Goal: Find specific page/section

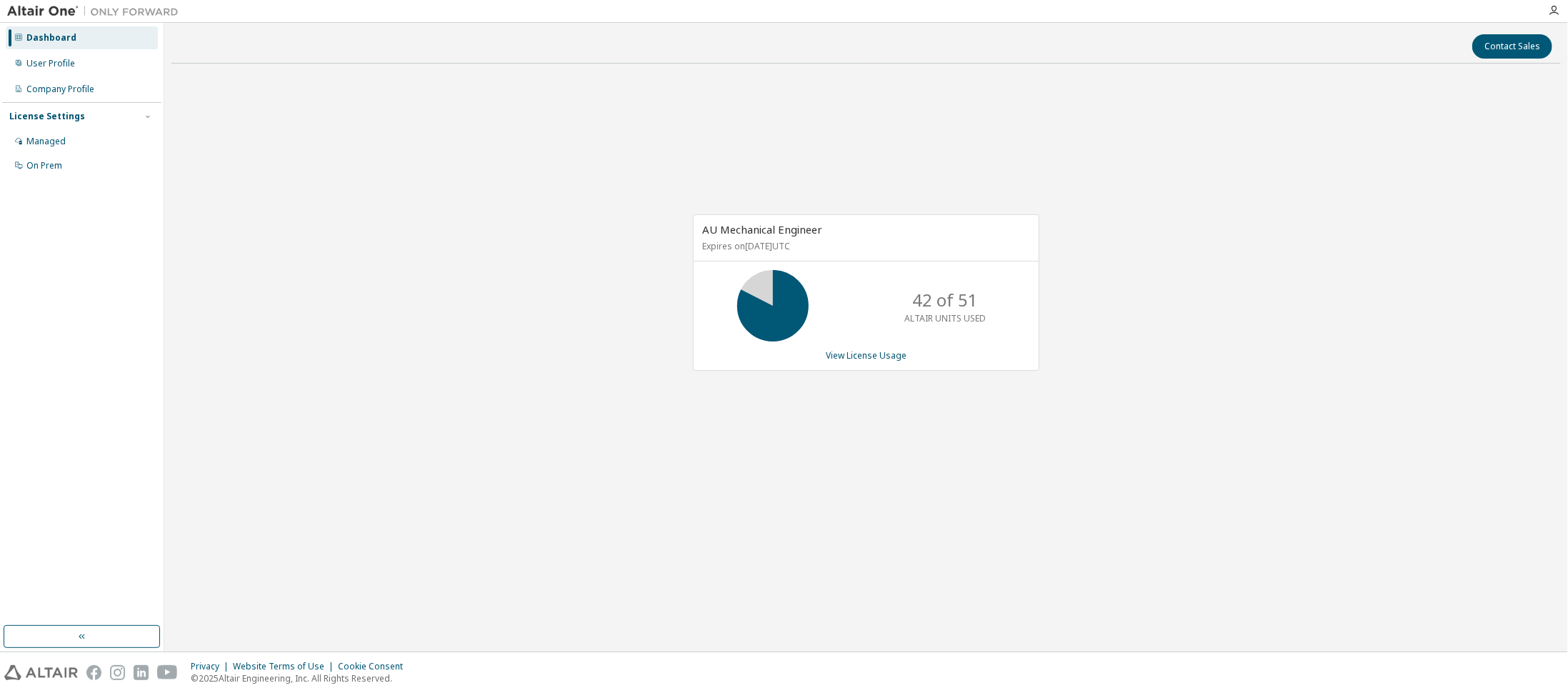
click at [575, 368] on div "AU Mechanical Engineer Expires on [DATE] UTC 42 of 51 ALTAIR UNITS USED View Li…" at bounding box center [866, 301] width 1390 height 451
click at [512, 368] on div "AU Mechanical Engineer Expires on [DATE] UTC 42 of 51 ALTAIR UNITS USED View Li…" at bounding box center [866, 301] width 1390 height 451
click at [406, 385] on div "AU Mechanical Engineer Expires on [DATE] UTC 42 of 51 ALTAIR UNITS USED View Li…" at bounding box center [866, 301] width 1390 height 451
click at [303, 291] on div "AU Mechanical Engineer Expires on [DATE] UTC 42 of 51 ALTAIR UNITS USED View Li…" at bounding box center [866, 301] width 1390 height 451
